Goal: Transaction & Acquisition: Purchase product/service

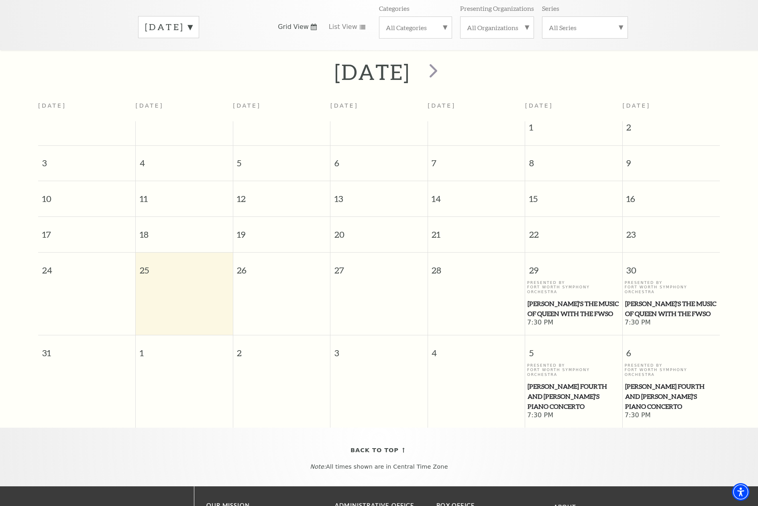
scroll to position [111, 0]
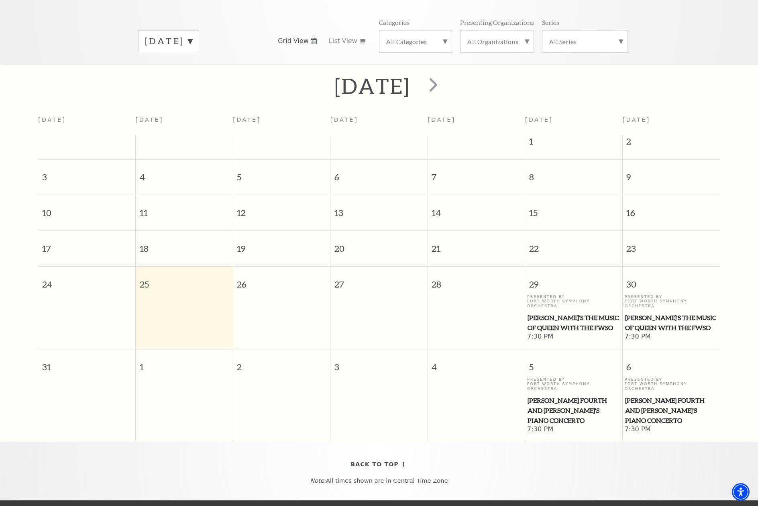
click at [443, 37] on label "All Categories" at bounding box center [415, 41] width 59 height 8
click at [407, 114] on label "Symphony" at bounding box center [415, 120] width 59 height 13
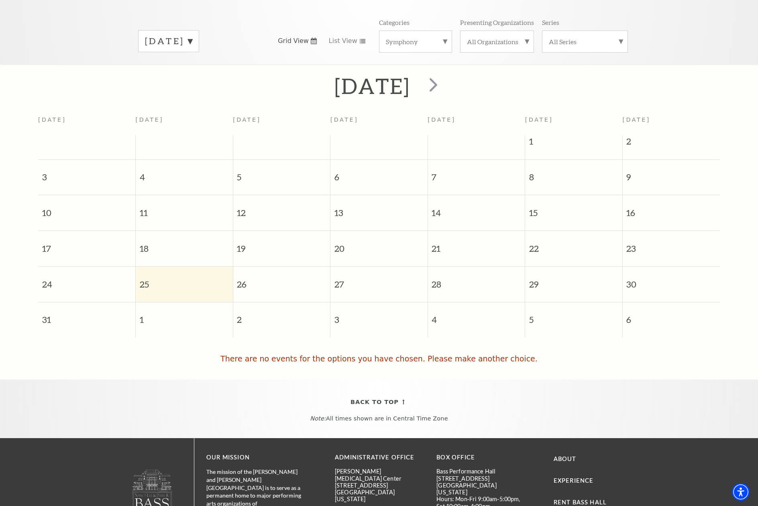
scroll to position [71, 0]
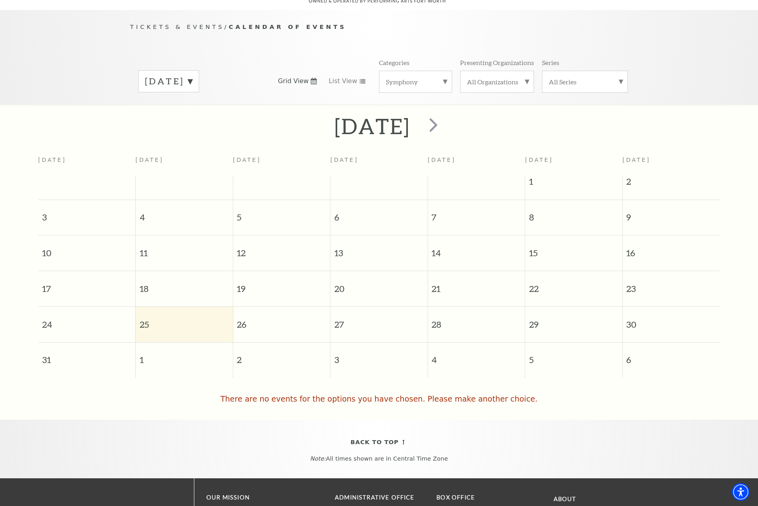
click at [621, 78] on label "All Series" at bounding box center [585, 82] width 72 height 8
click at [526, 78] on label "All Organizations" at bounding box center [497, 82] width 60 height 8
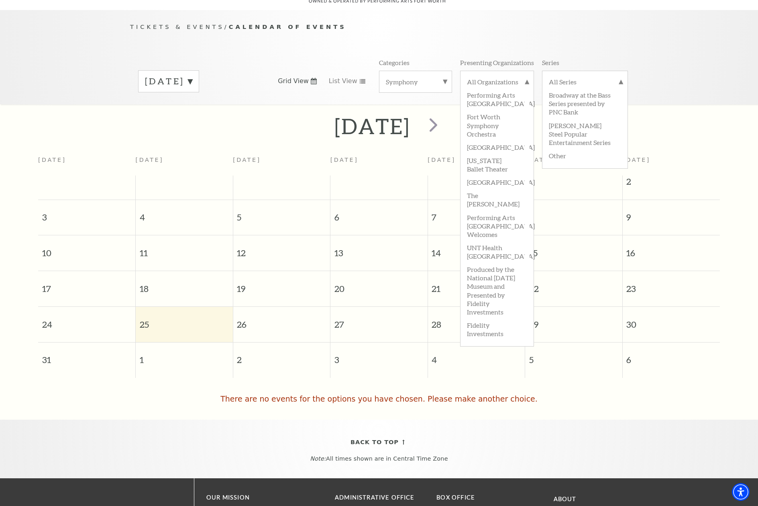
click at [444, 78] on label "Symphony" at bounding box center [415, 82] width 59 height 8
click at [424, 78] on label "All Categories" at bounding box center [415, 83] width 59 height 10
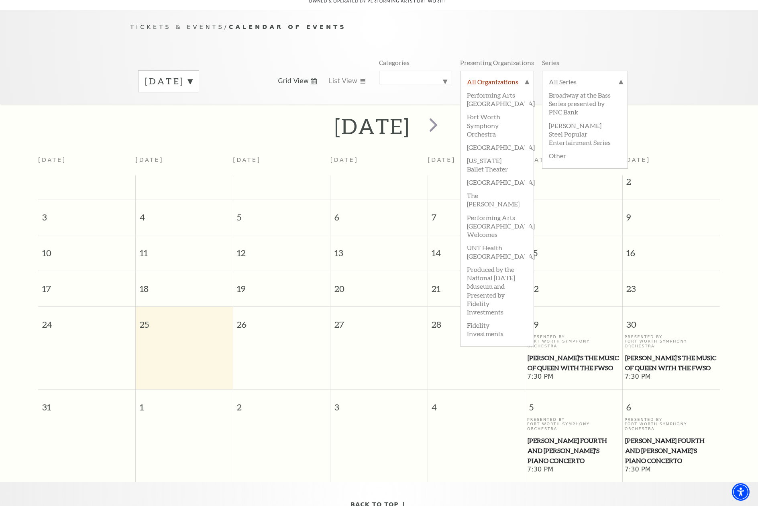
click at [524, 78] on label "All Organizations" at bounding box center [497, 83] width 60 height 10
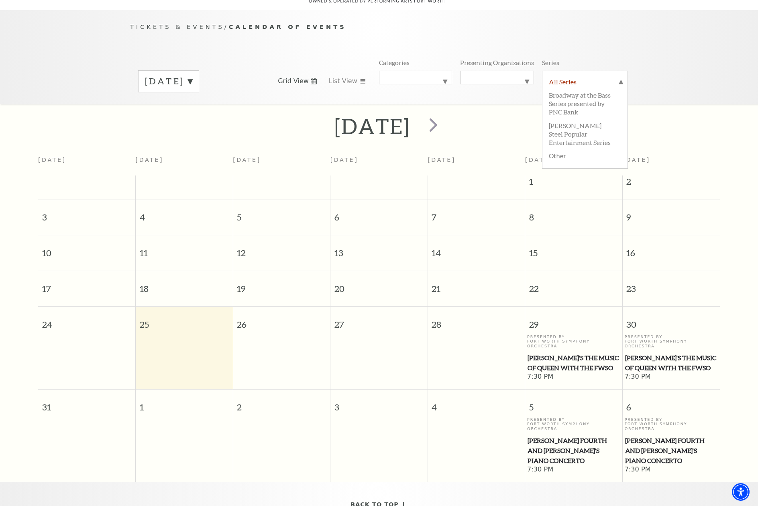
click at [621, 78] on label "All Series" at bounding box center [585, 83] width 72 height 10
click at [445, 113] on span "next" at bounding box center [433, 124] width 23 height 23
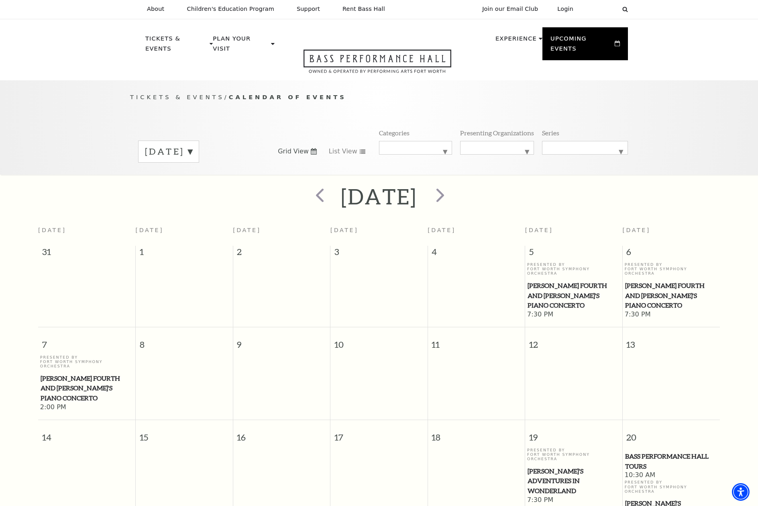
scroll to position [0, 0]
click at [627, 10] on use at bounding box center [625, 10] width 6 height 6
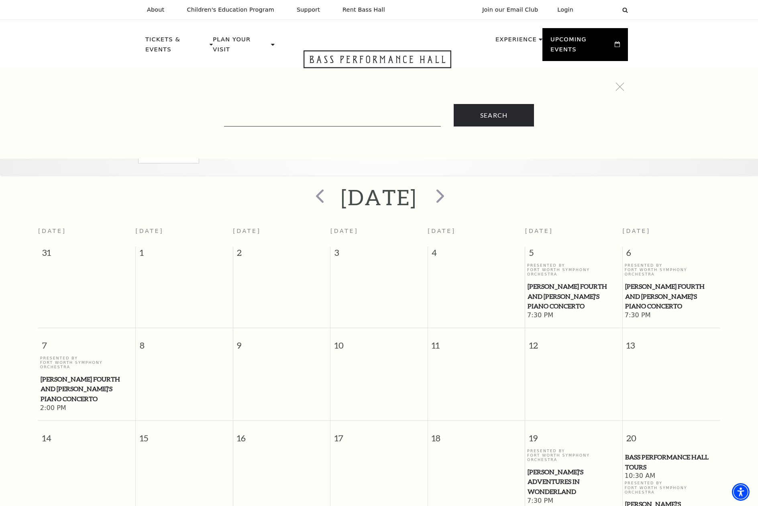
click at [307, 108] on form "Search" at bounding box center [379, 115] width 490 height 22
click at [306, 115] on input "Text field" at bounding box center [332, 118] width 217 height 16
type input "star wars"
click at [459, 120] on input "Search" at bounding box center [494, 115] width 80 height 22
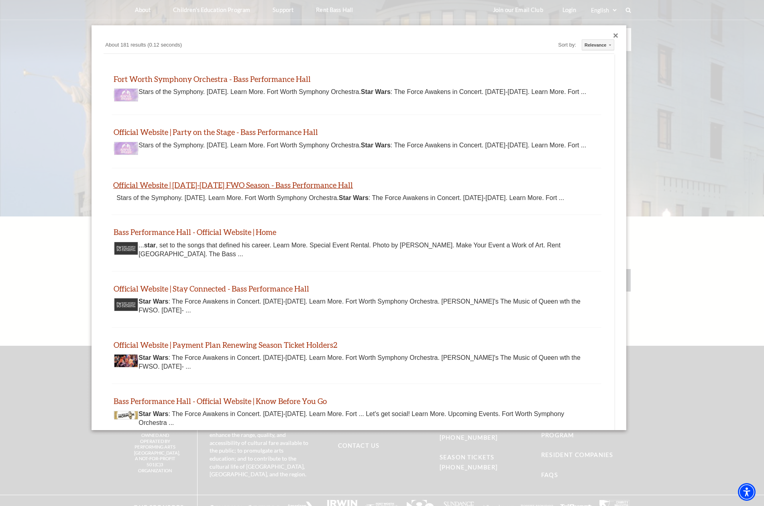
click at [214, 190] on link "Official Website | [DATE]-[DATE] FWO Season - Bass Performance Hall" at bounding box center [233, 184] width 240 height 9
click at [614, 37] on div "Close dialog" at bounding box center [616, 35] width 5 height 5
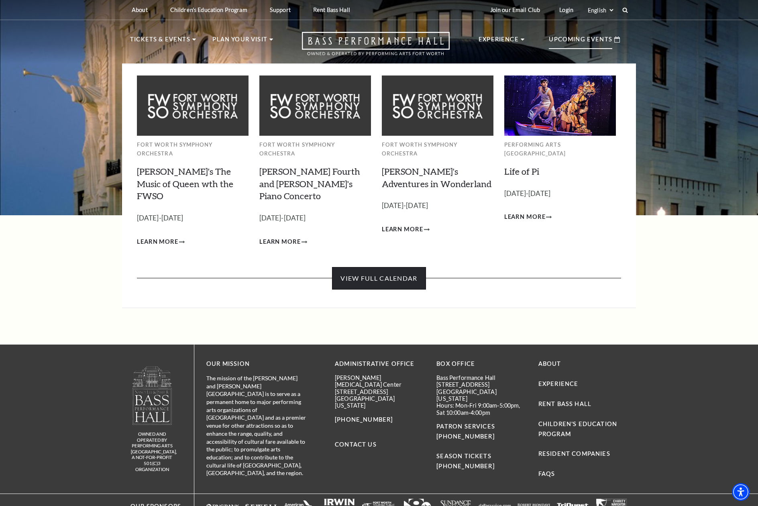
click at [363, 267] on link "View Full Calendar" at bounding box center [379, 278] width 94 height 22
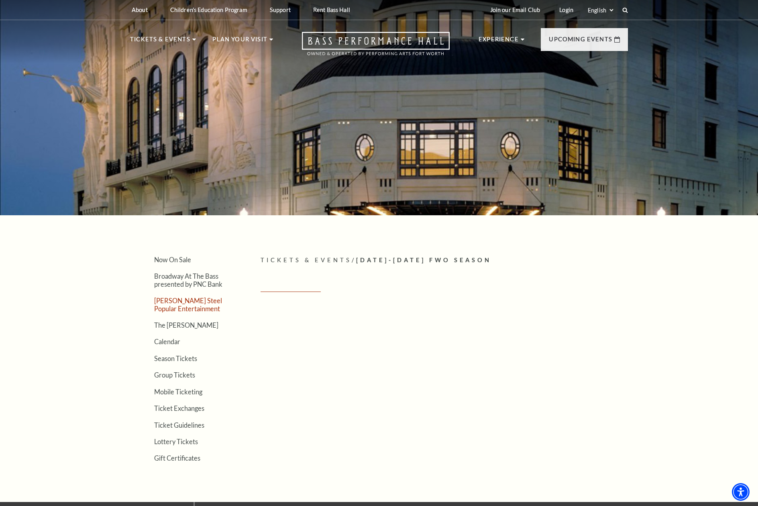
click at [170, 300] on link "[PERSON_NAME] Steel Popular Entertainment" at bounding box center [188, 304] width 68 height 15
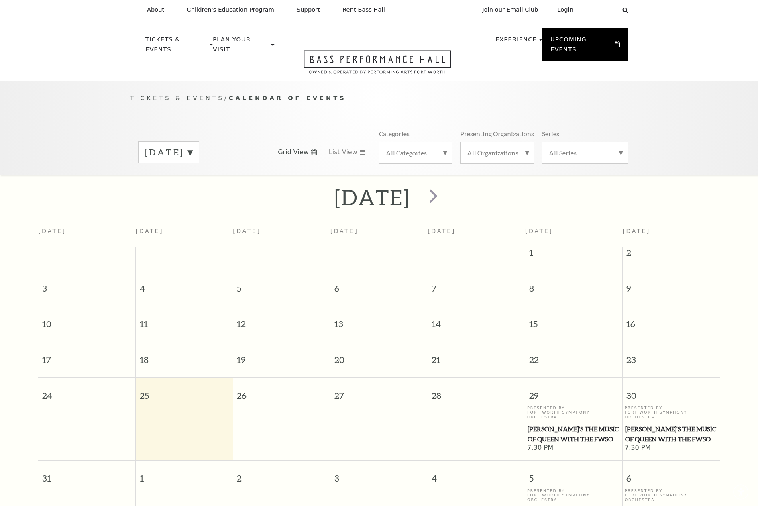
scroll to position [71, 0]
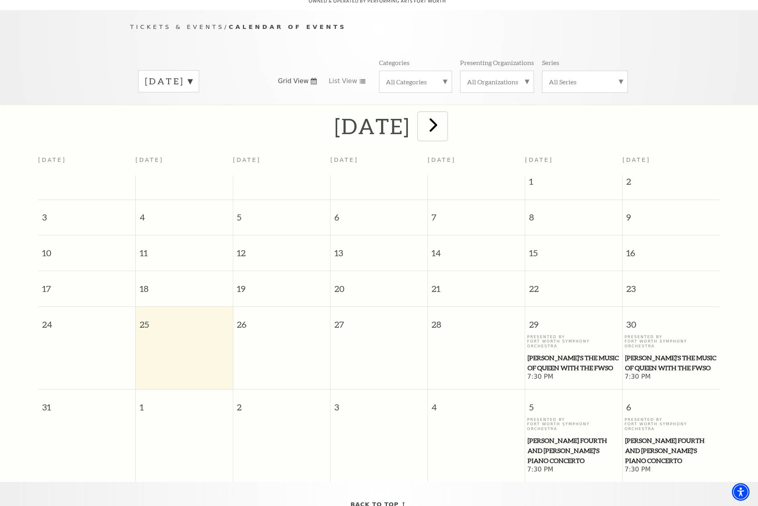
click at [445, 120] on span "next" at bounding box center [433, 124] width 23 height 23
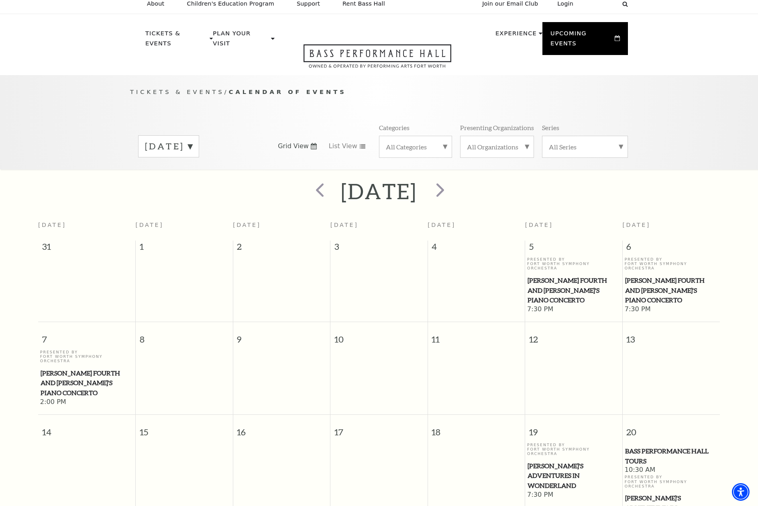
scroll to position [0, 0]
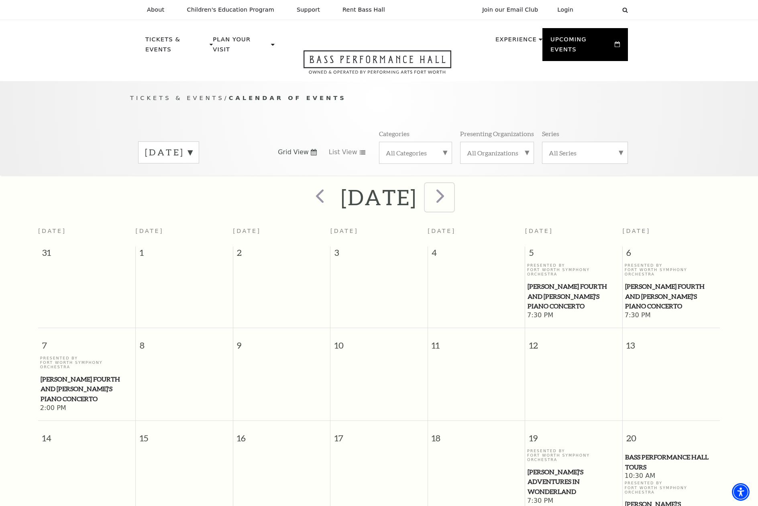
click at [452, 199] on span "next" at bounding box center [440, 195] width 23 height 23
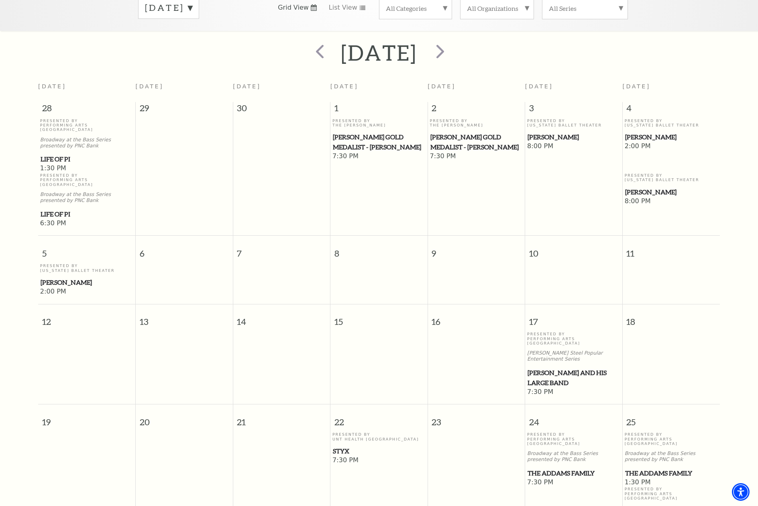
scroll to position [71, 0]
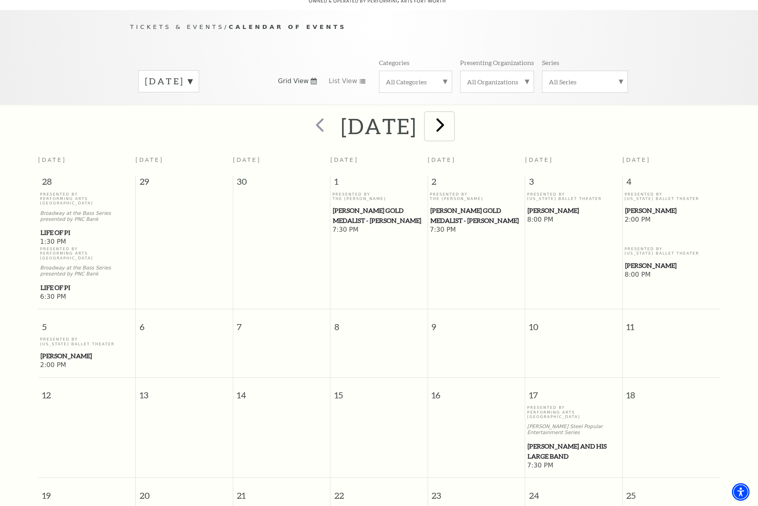
click at [452, 125] on span "next" at bounding box center [440, 124] width 23 height 23
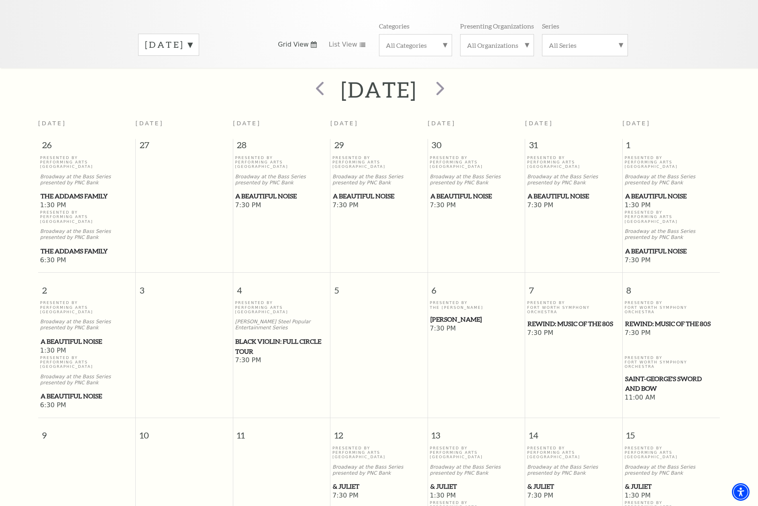
scroll to position [31, 0]
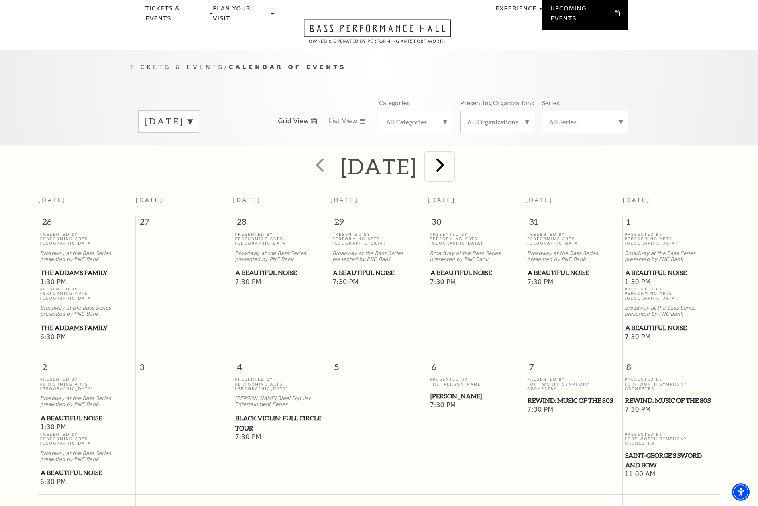
click at [452, 164] on span "next" at bounding box center [440, 164] width 23 height 23
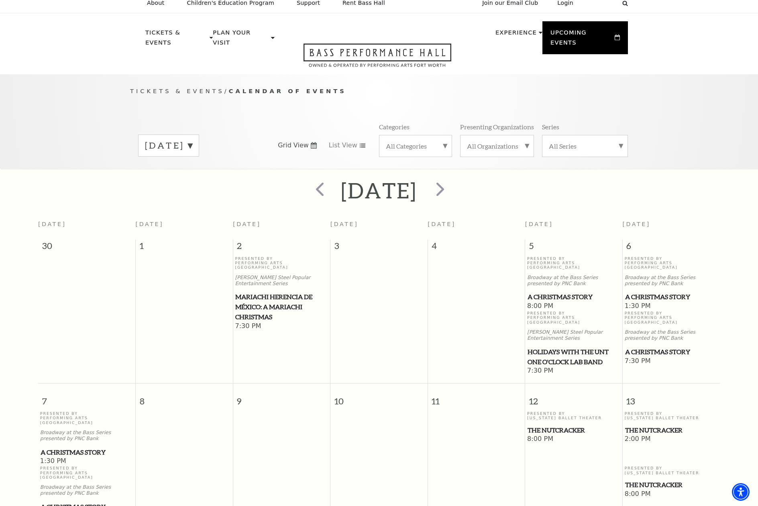
scroll to position [0, 0]
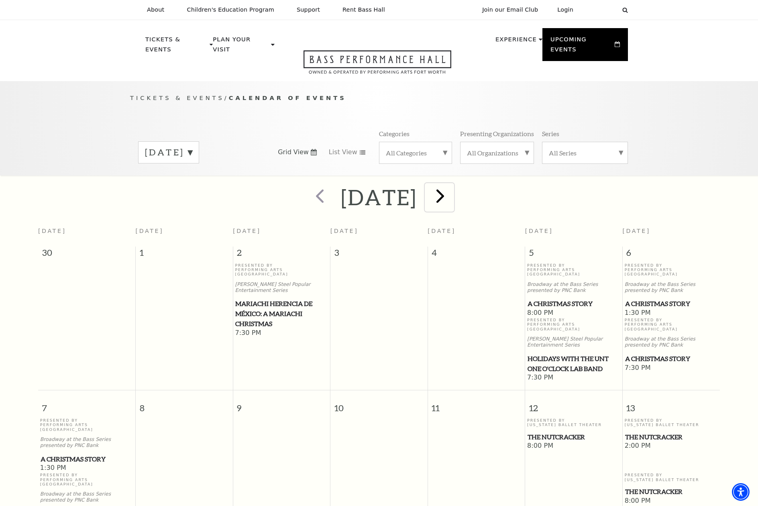
click at [452, 192] on span "next" at bounding box center [440, 195] width 23 height 23
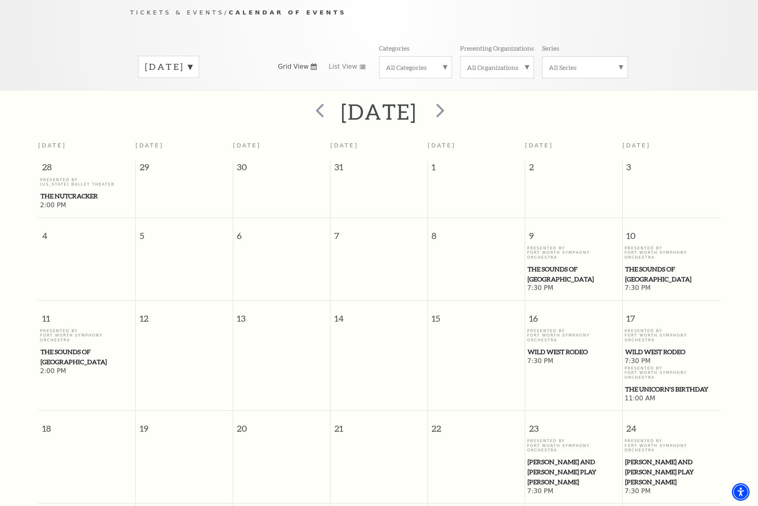
scroll to position [71, 0]
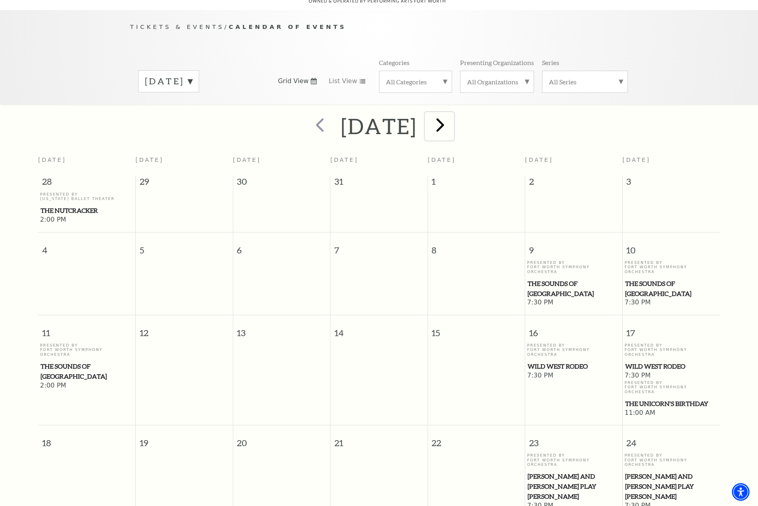
click at [452, 118] on span "next" at bounding box center [440, 124] width 23 height 23
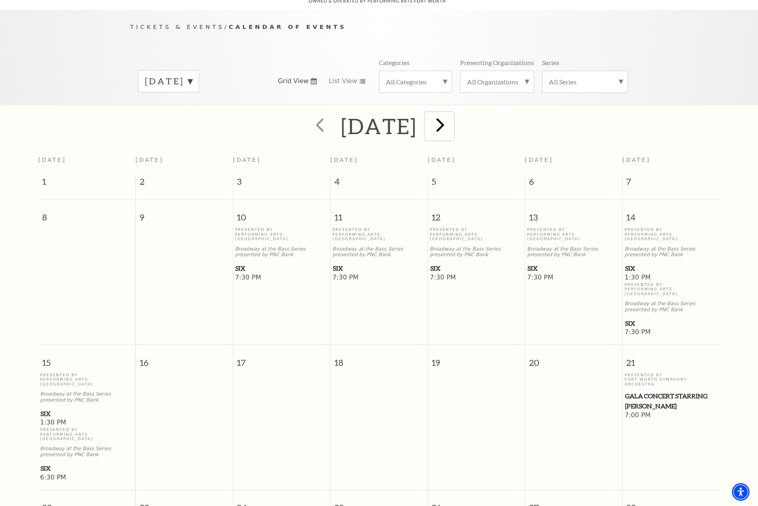
click at [452, 117] on span "next" at bounding box center [440, 124] width 23 height 23
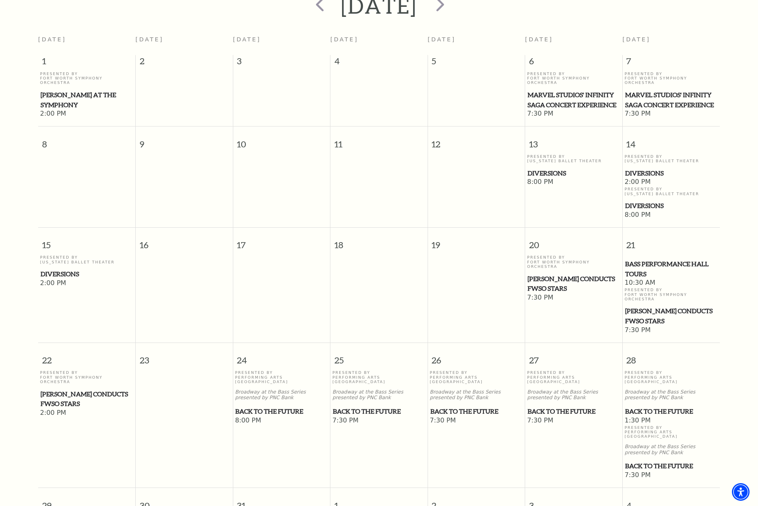
scroll to position [31, 0]
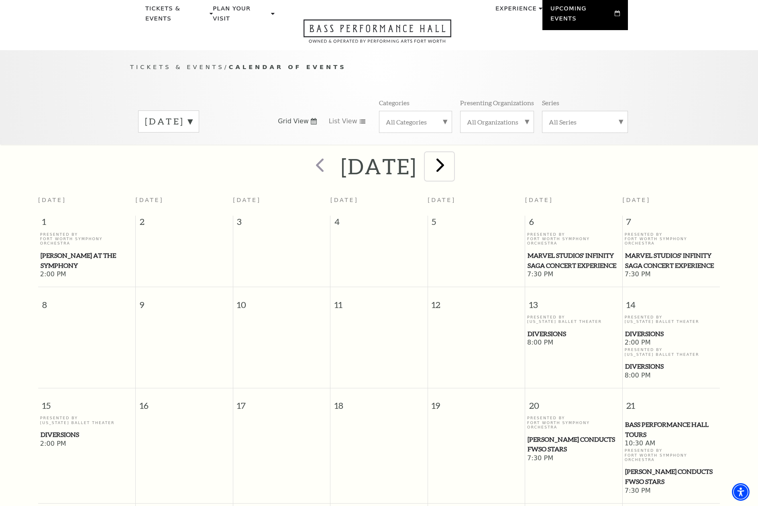
click at [452, 156] on span "next" at bounding box center [440, 164] width 23 height 23
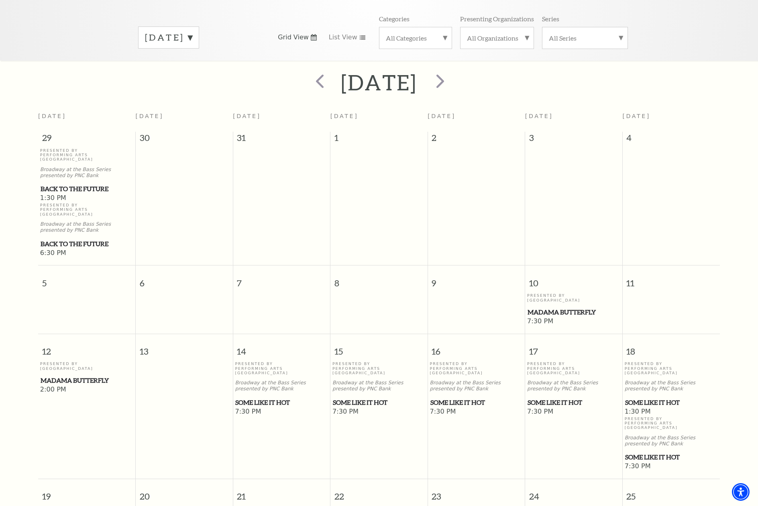
scroll to position [111, 0]
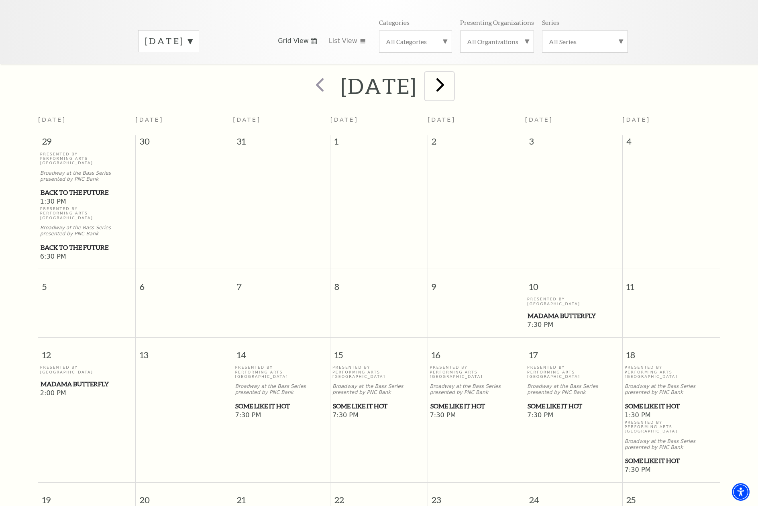
click at [452, 82] on span "next" at bounding box center [440, 84] width 23 height 23
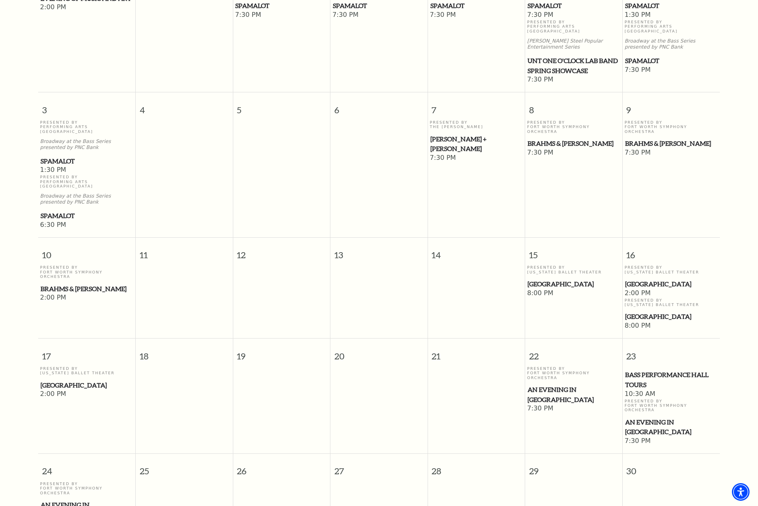
scroll to position [312, 0]
